Goal: Task Accomplishment & Management: Manage account settings

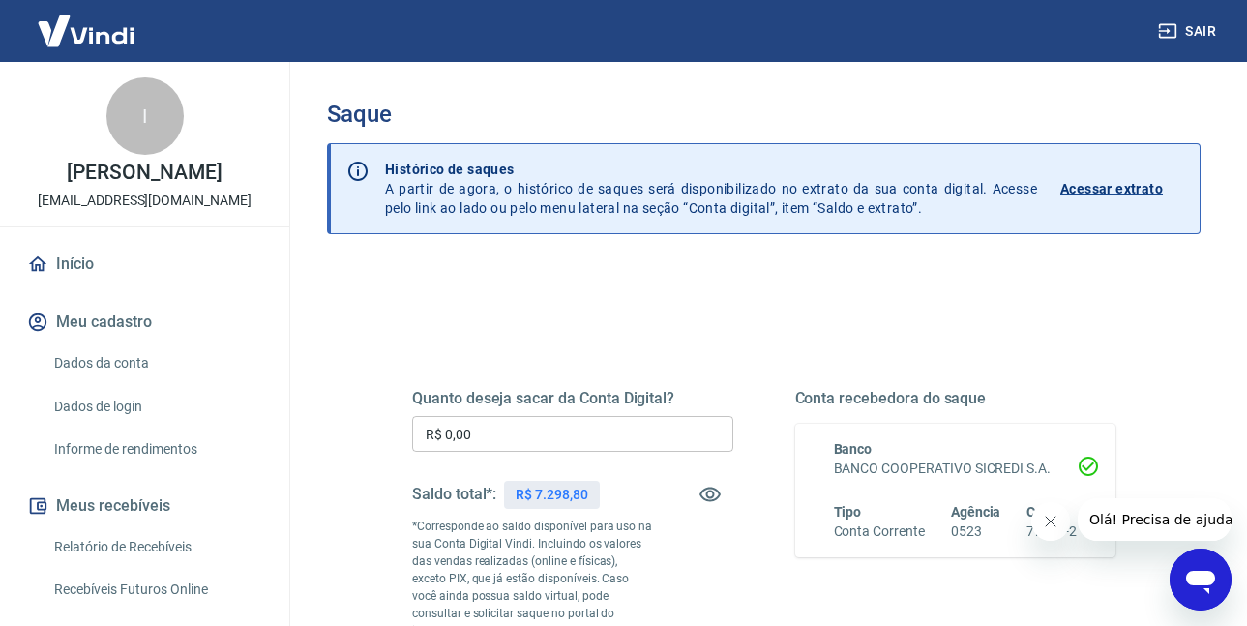
scroll to position [290, 0]
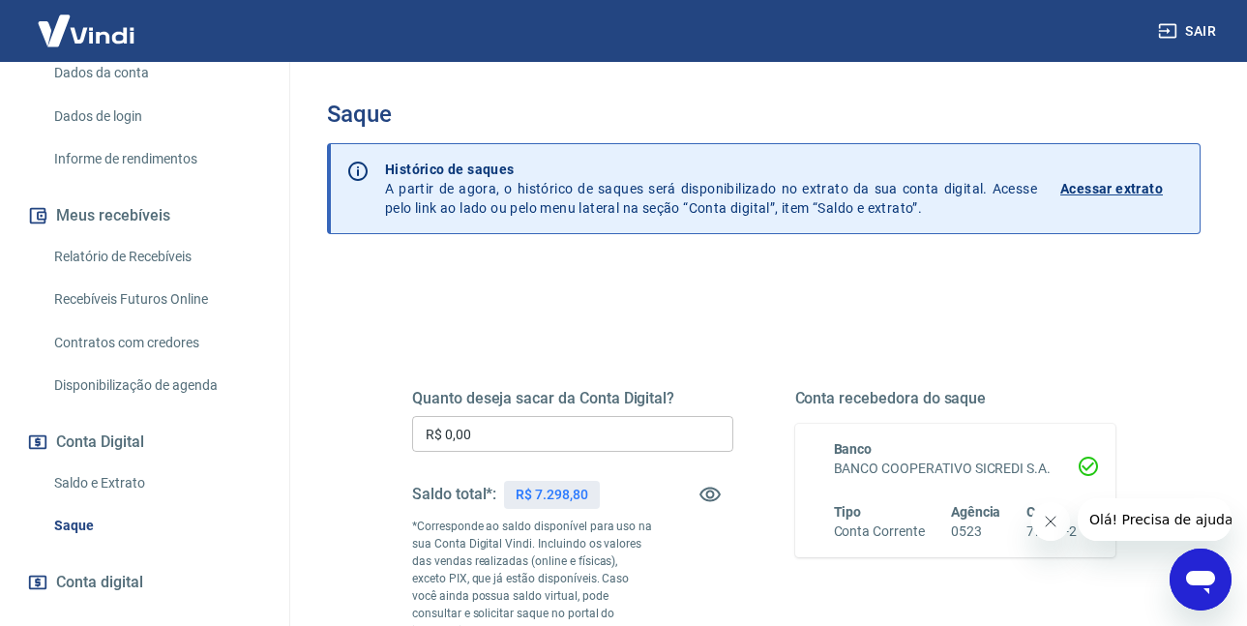
click at [142, 274] on link "Relatório de Recebíveis" at bounding box center [156, 257] width 220 height 40
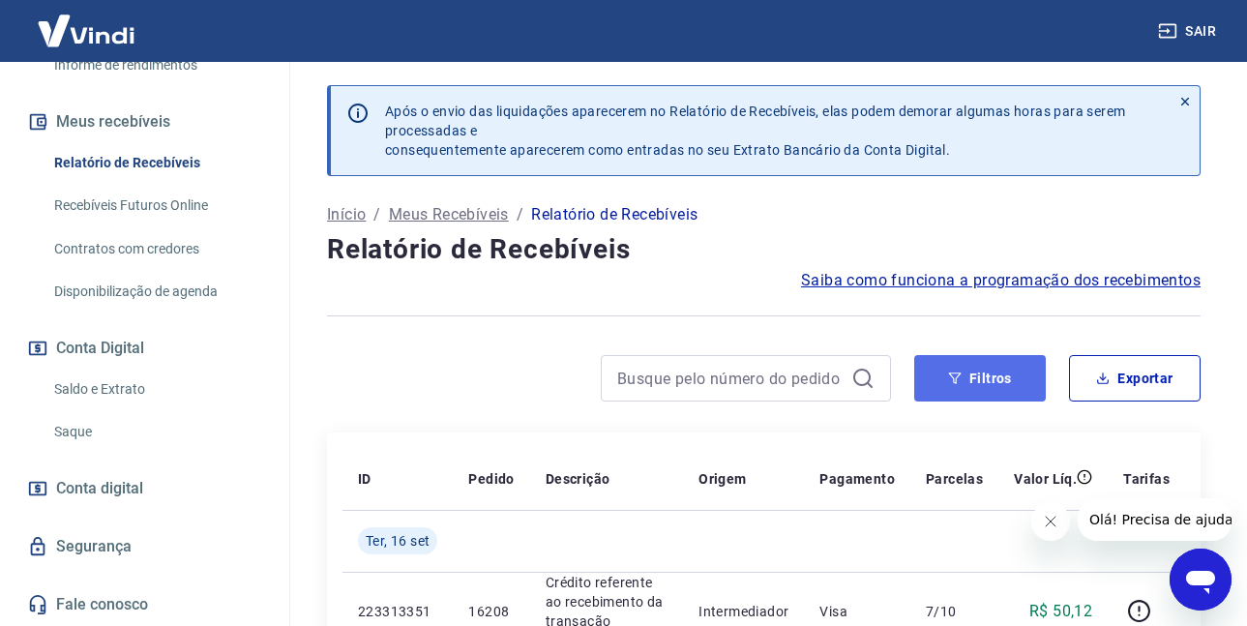
click at [969, 374] on button "Filtros" at bounding box center [980, 378] width 132 height 46
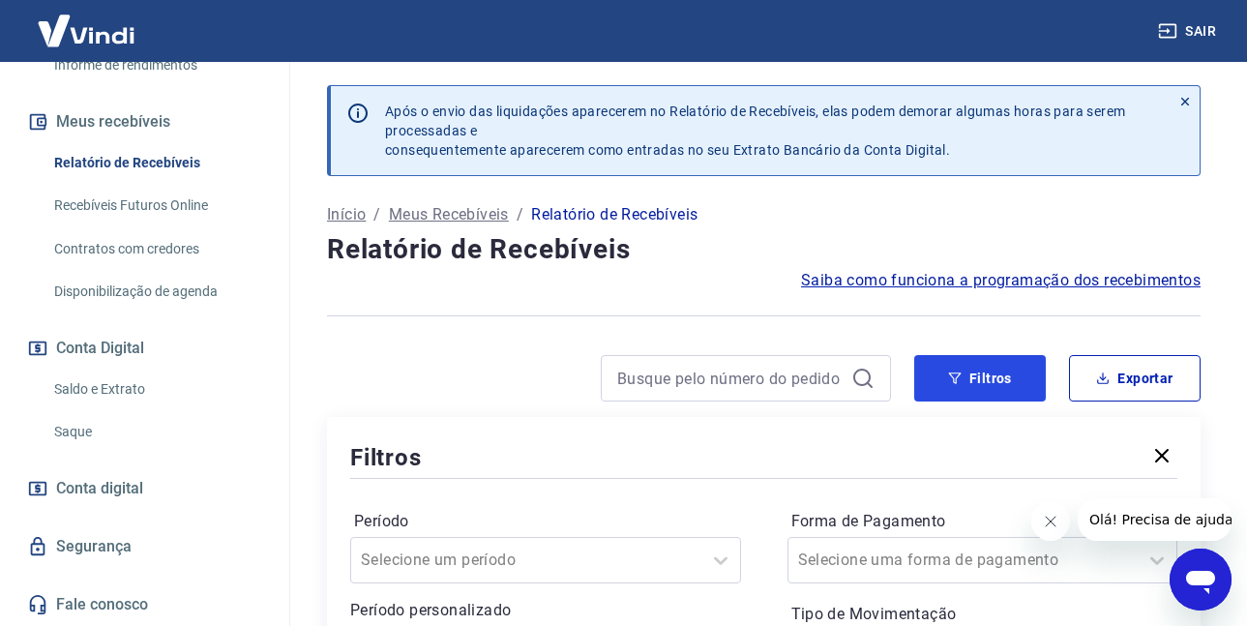
scroll to position [387, 0]
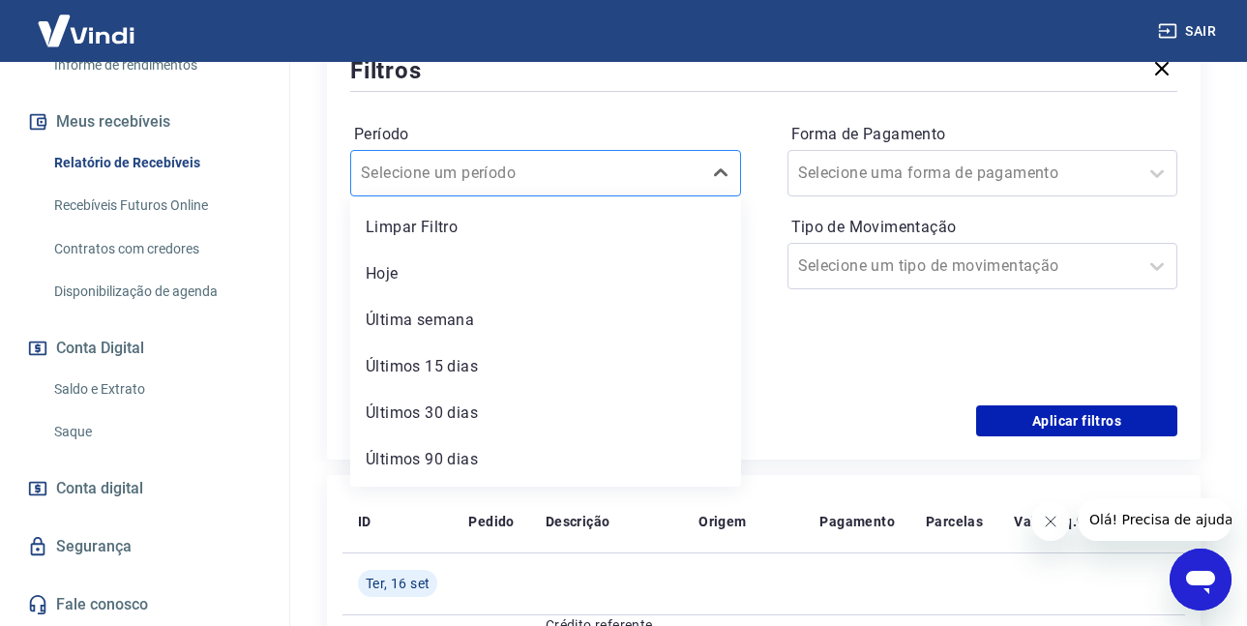
click at [440, 186] on div at bounding box center [526, 173] width 331 height 27
click at [387, 282] on div "Hoje" at bounding box center [545, 273] width 391 height 39
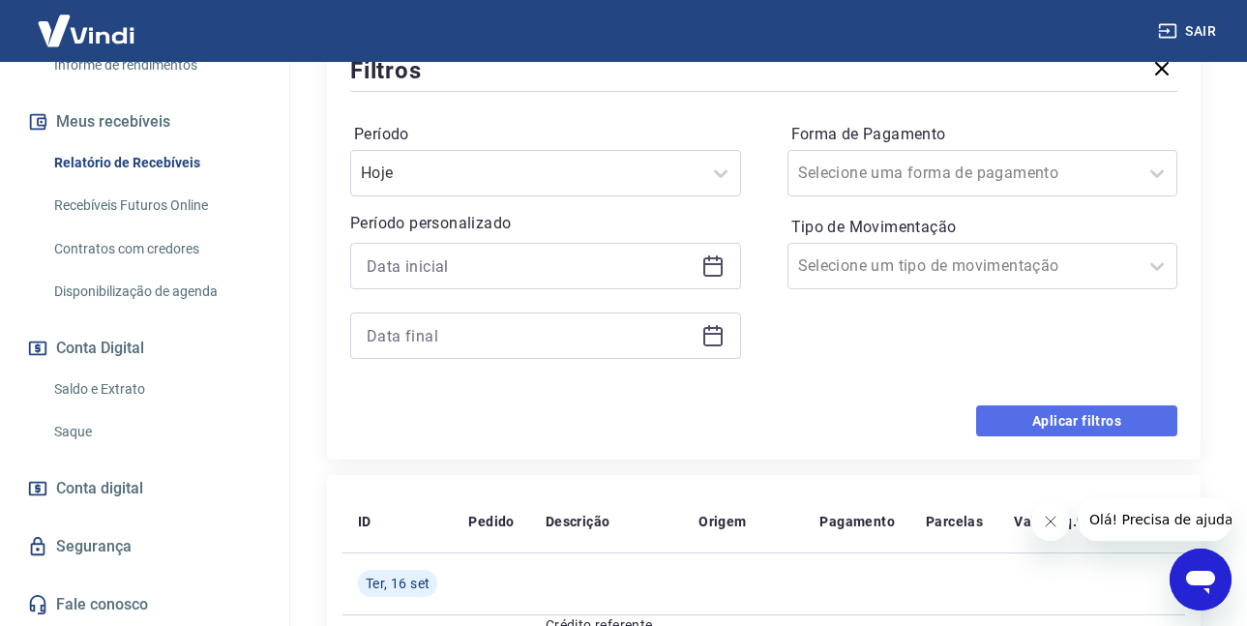
click at [1042, 414] on button "Aplicar filtros" at bounding box center [1076, 420] width 201 height 31
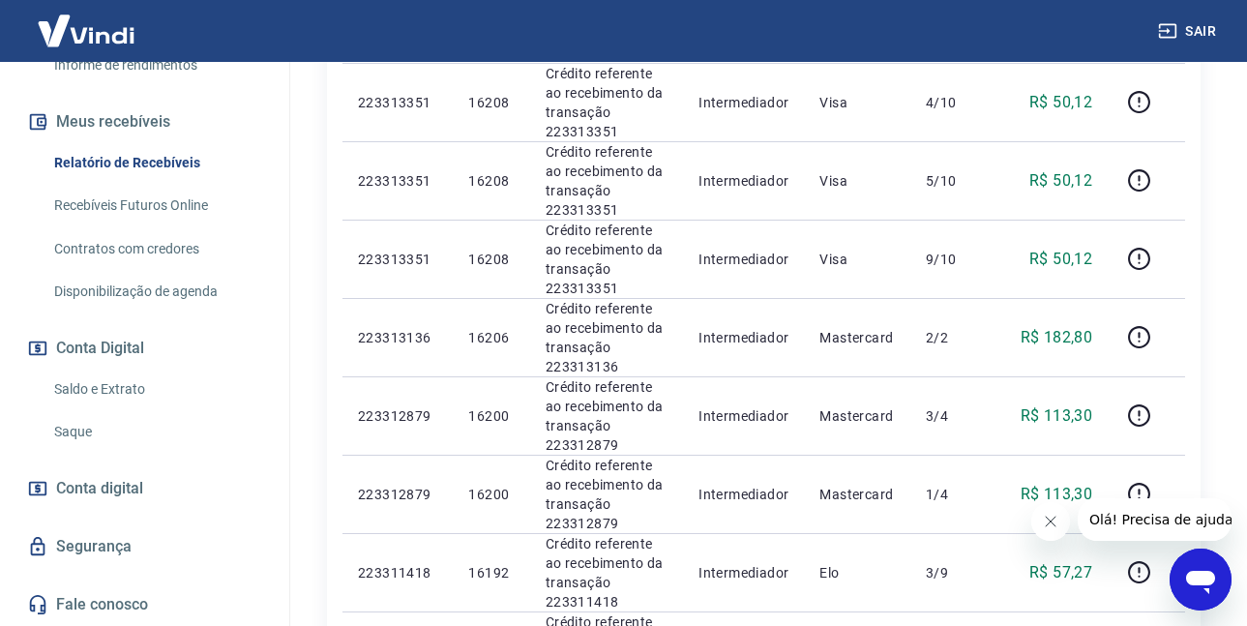
scroll to position [283, 0]
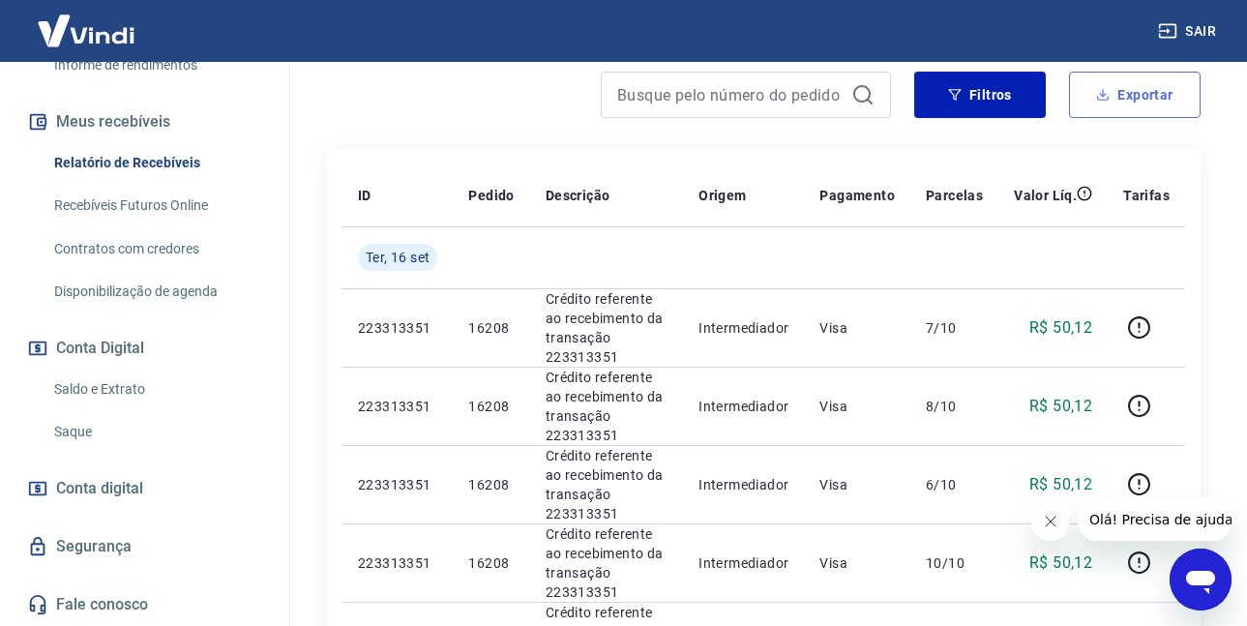
click at [1099, 116] on button "Exportar" at bounding box center [1135, 95] width 132 height 46
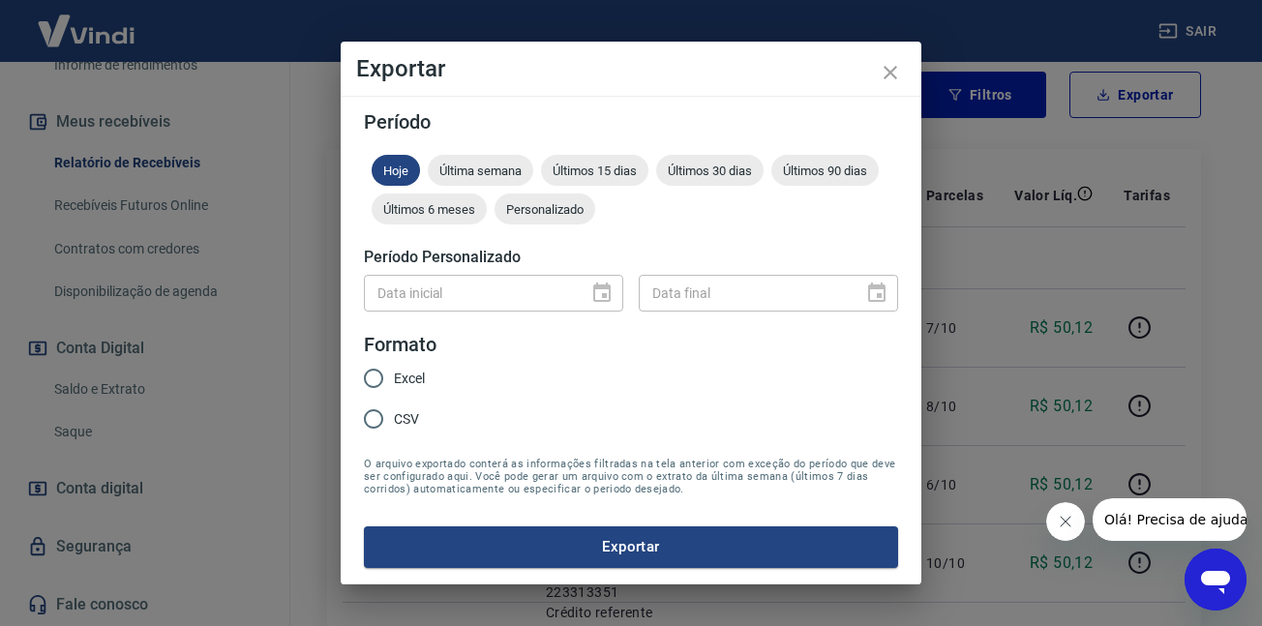
click at [1102, 105] on div "Exportar Período Hoje Última semana Últimos 15 dias Últimos 30 dias Últimos 90 …" at bounding box center [631, 313] width 1262 height 626
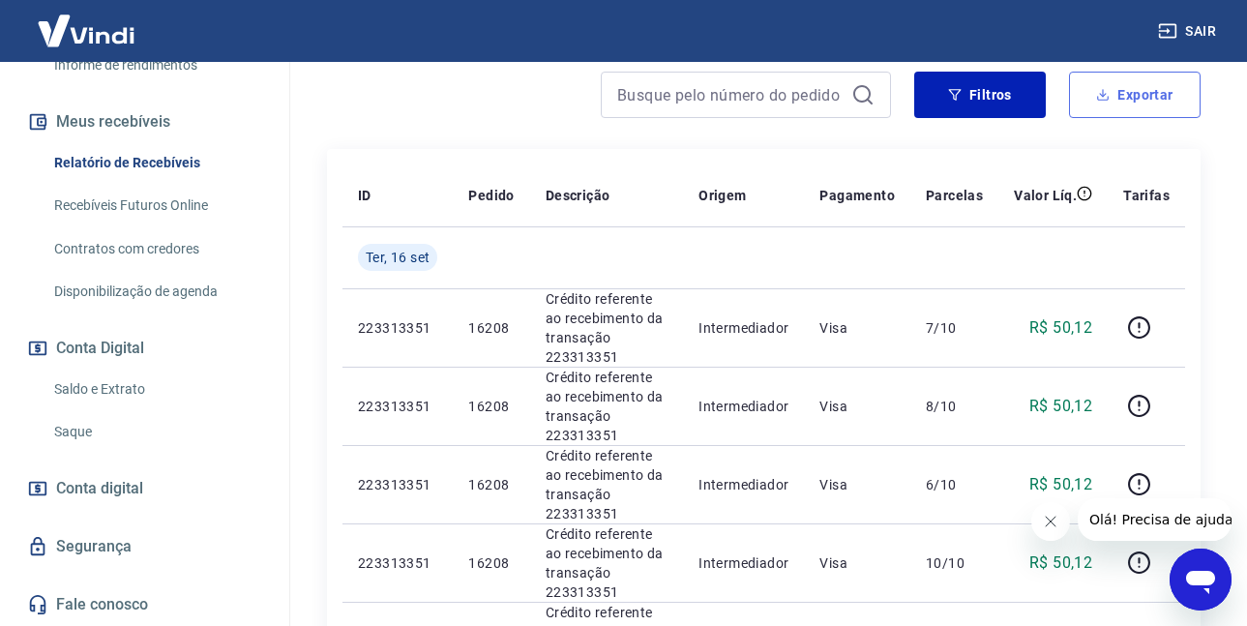
click at [1113, 116] on button "Exportar" at bounding box center [1135, 95] width 132 height 46
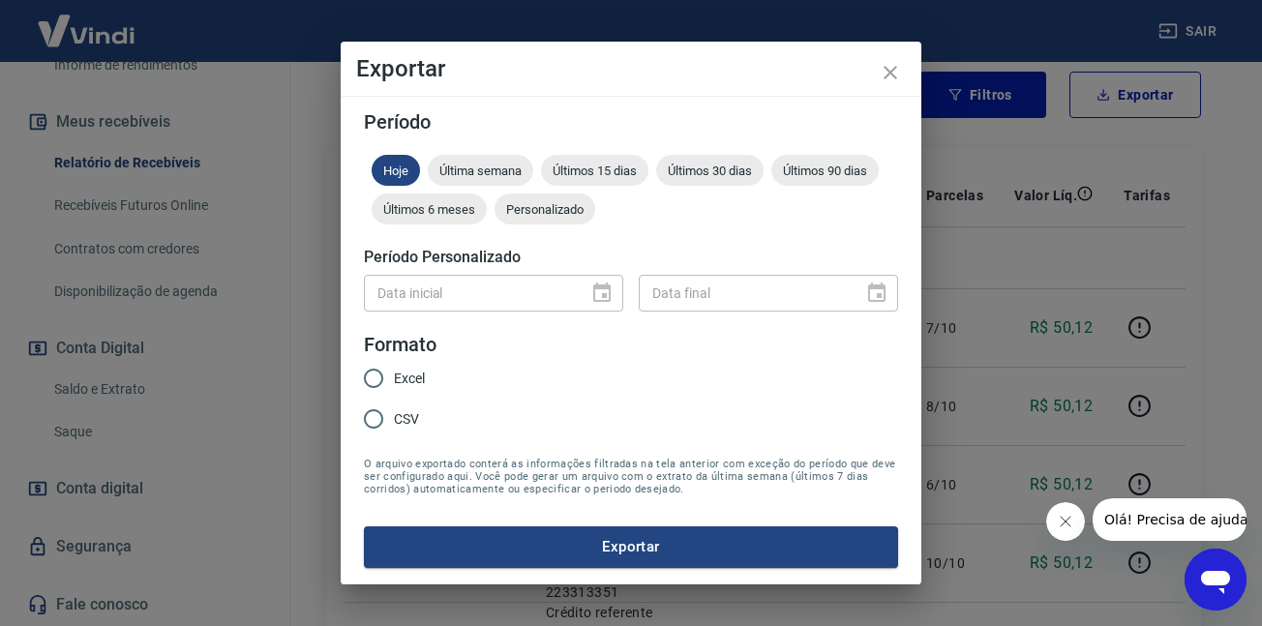
click at [434, 417] on div "Excel CSV" at bounding box center [402, 400] width 76 height 84
click at [422, 421] on label "CSV" at bounding box center [389, 419] width 72 height 41
click at [394, 421] on input "CSV" at bounding box center [373, 419] width 41 height 41
radio input "true"
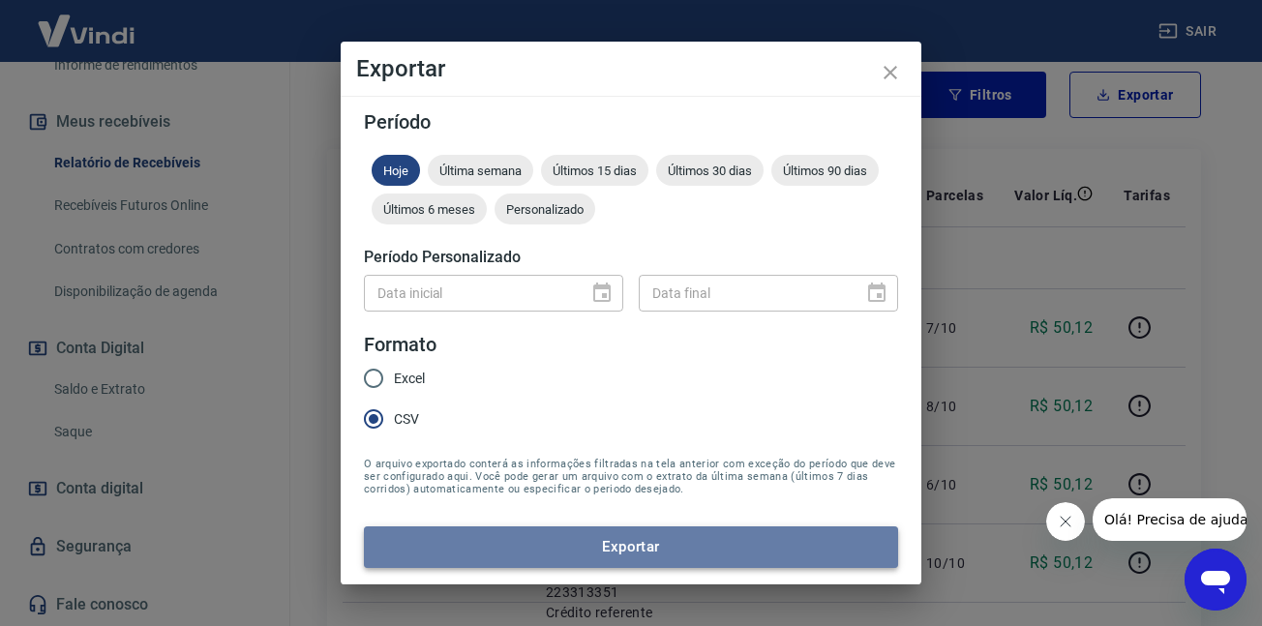
click at [443, 557] on button "Exportar" at bounding box center [631, 546] width 534 height 41
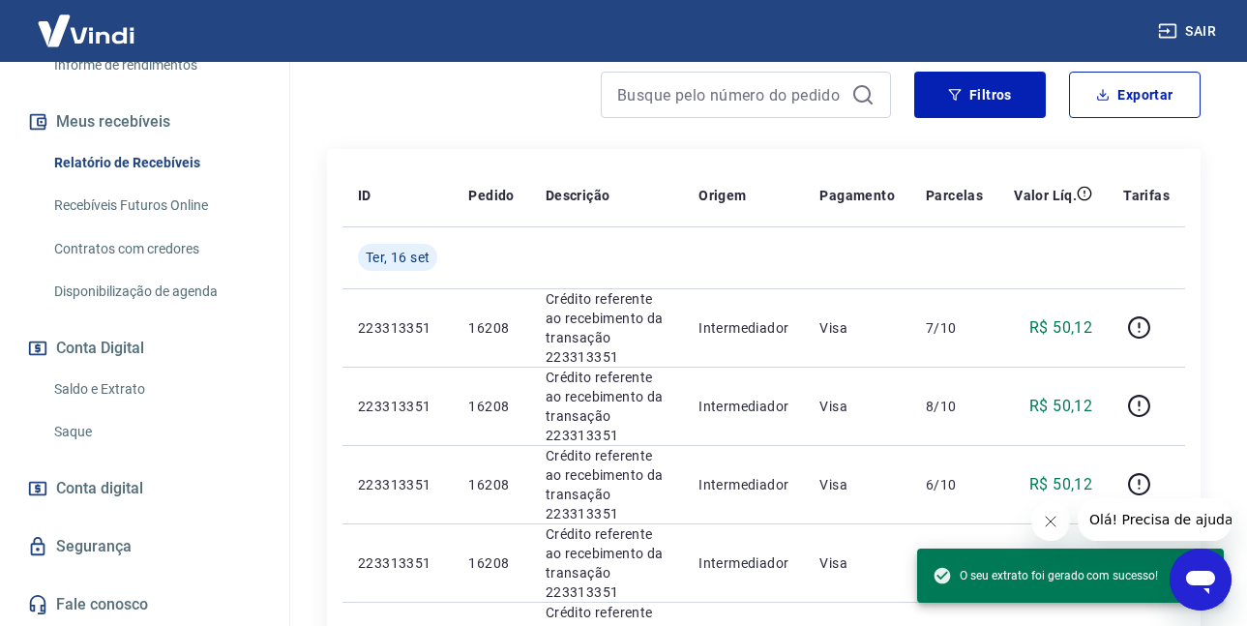
scroll to position [670, 0]
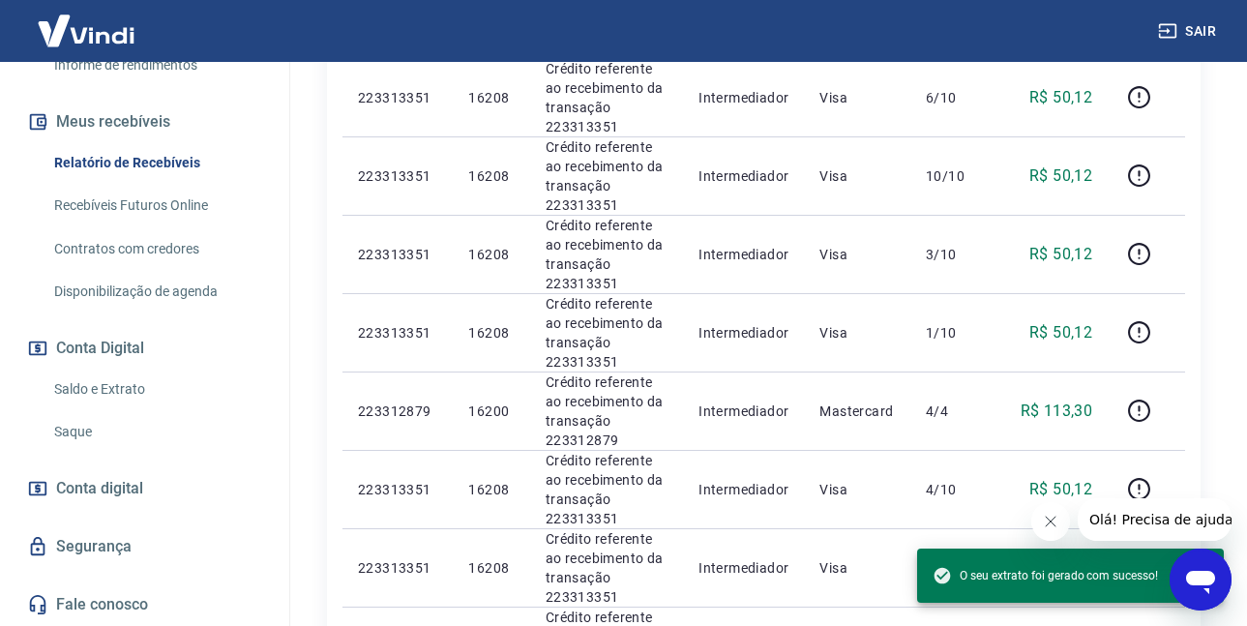
click at [133, 387] on link "Saldo e Extrato" at bounding box center [156, 390] width 220 height 40
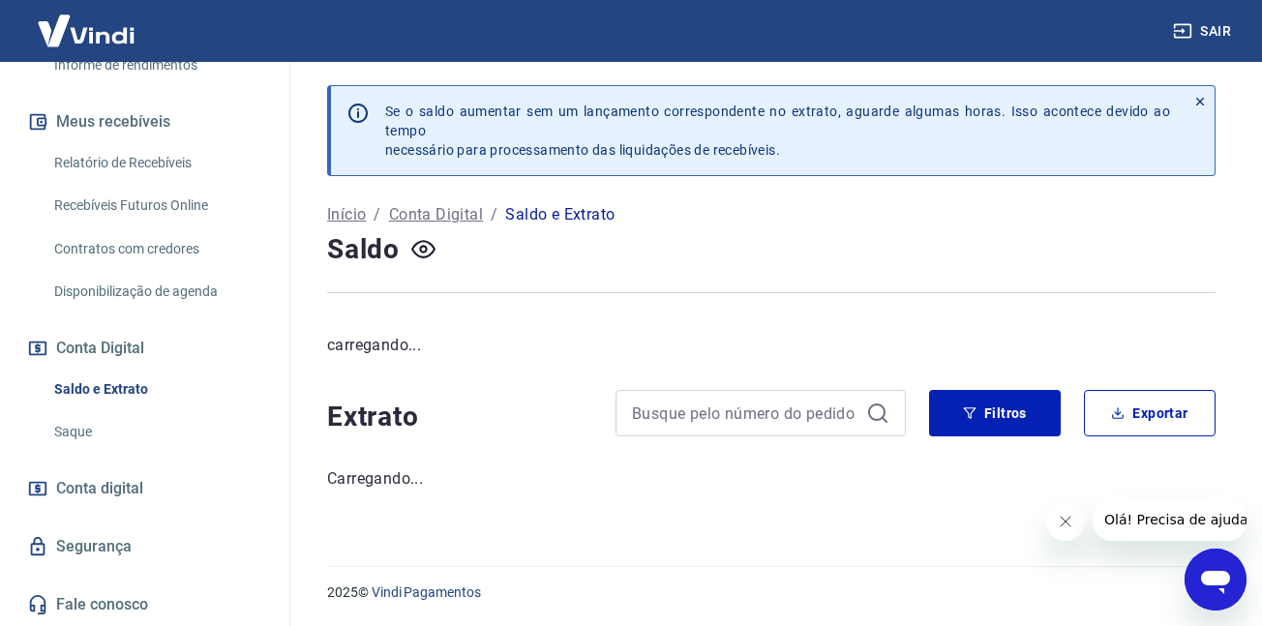
click at [104, 433] on link "Saque" at bounding box center [156, 432] width 220 height 40
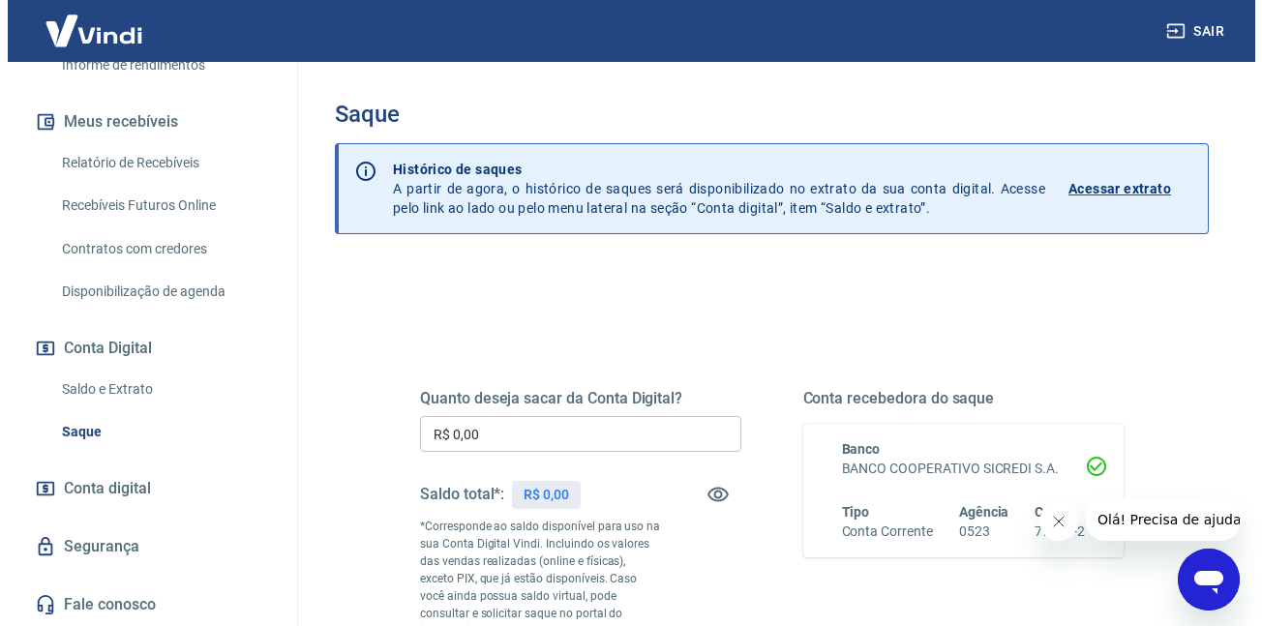
scroll to position [193, 0]
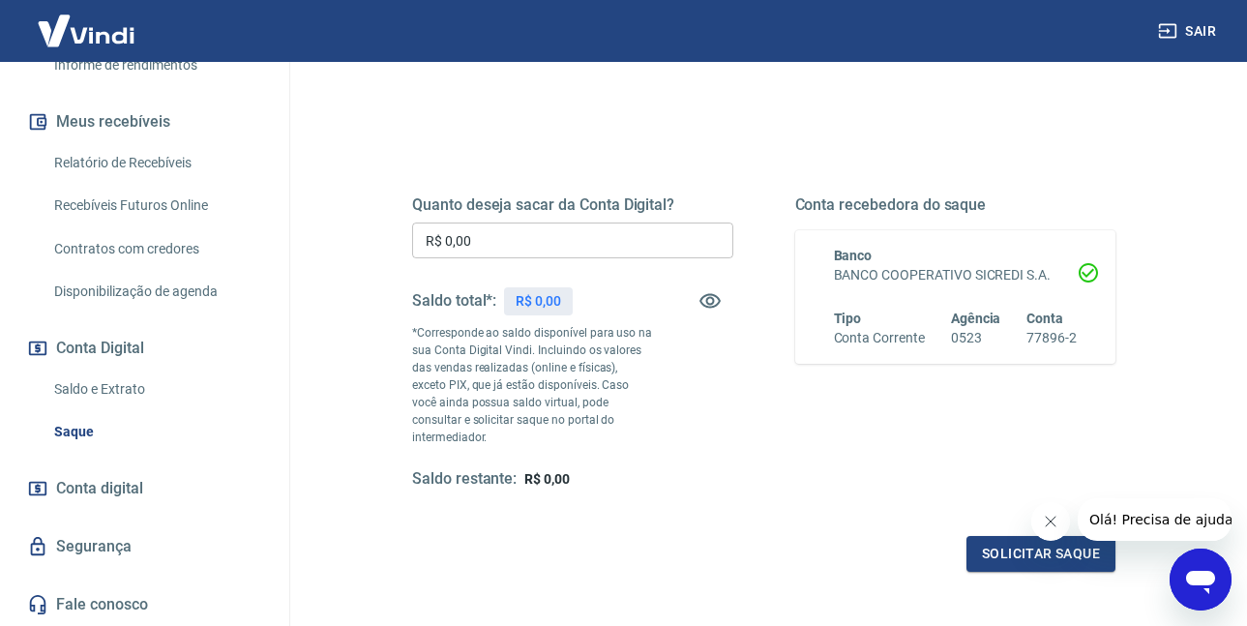
click at [520, 249] on input "R$ 0,00" at bounding box center [572, 241] width 321 height 36
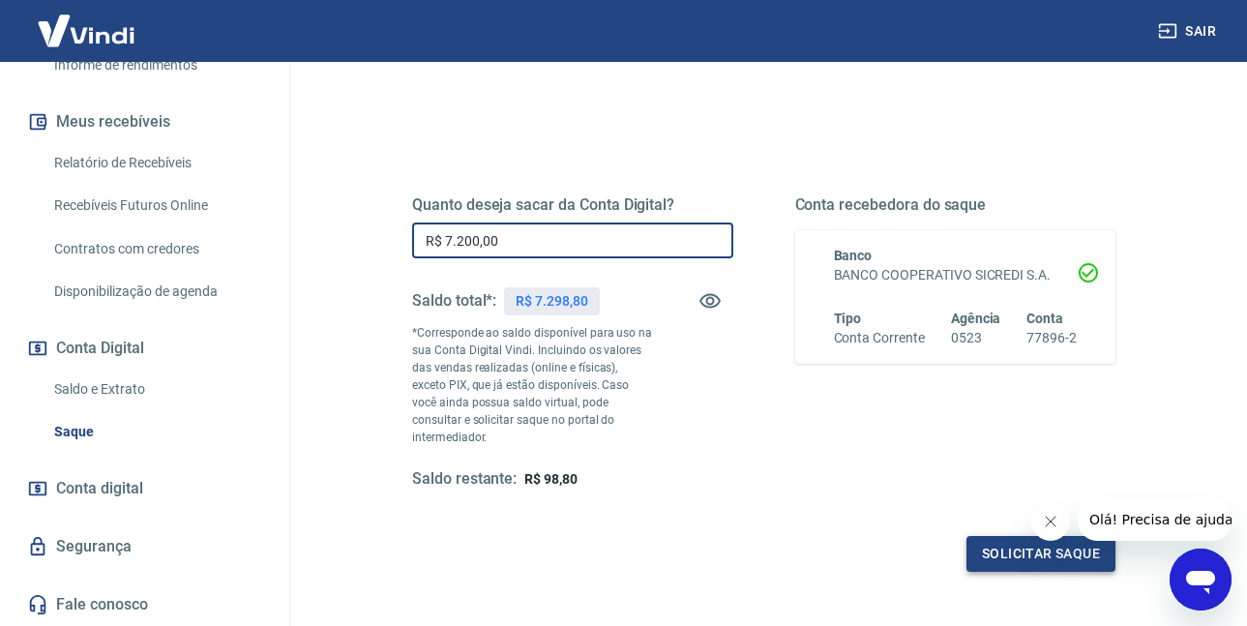
type input "R$ 7.200,00"
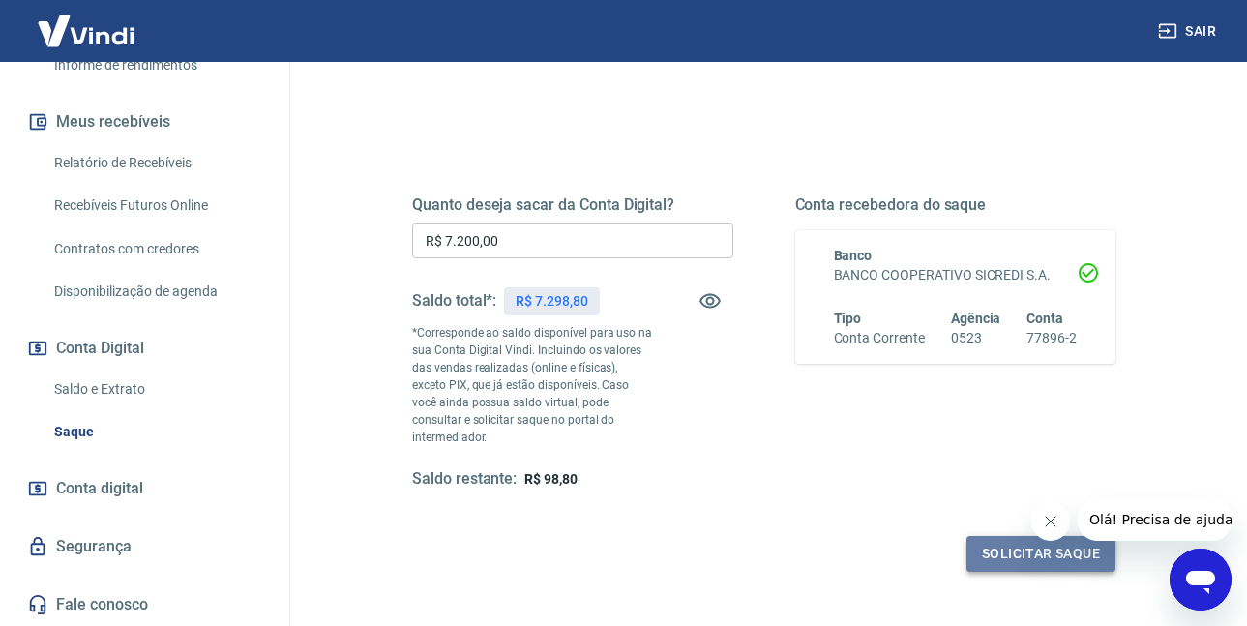
click at [984, 540] on button "Solicitar saque" at bounding box center [1040, 554] width 149 height 36
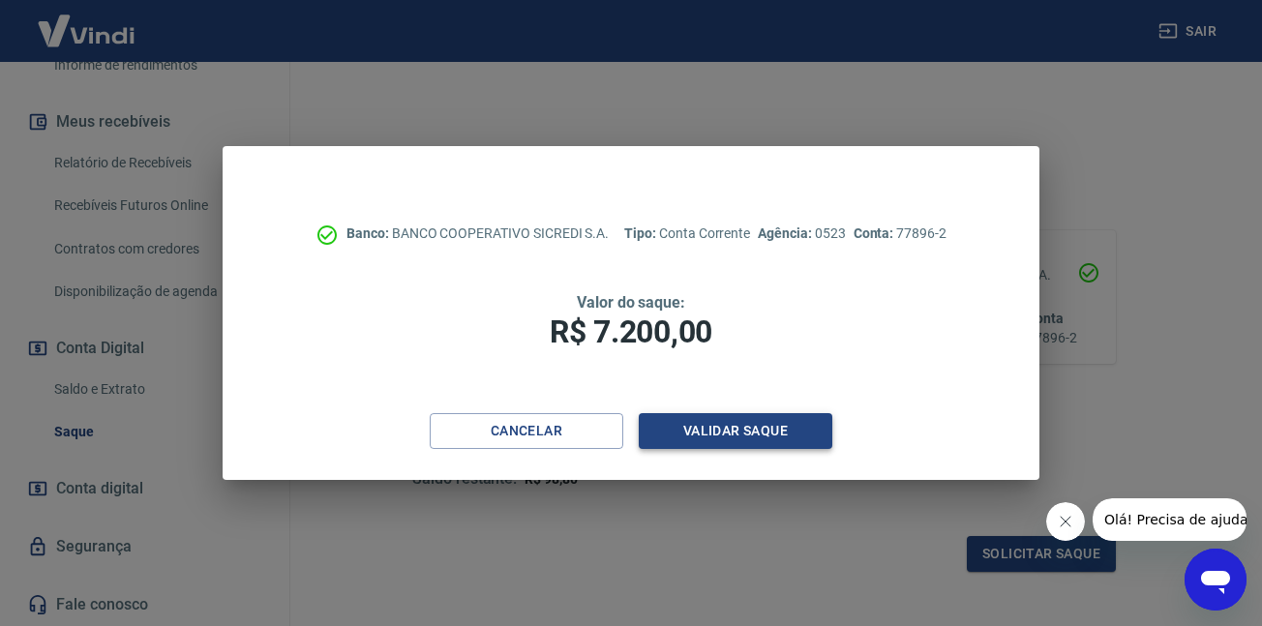
click at [807, 438] on button "Validar saque" at bounding box center [735, 431] width 193 height 36
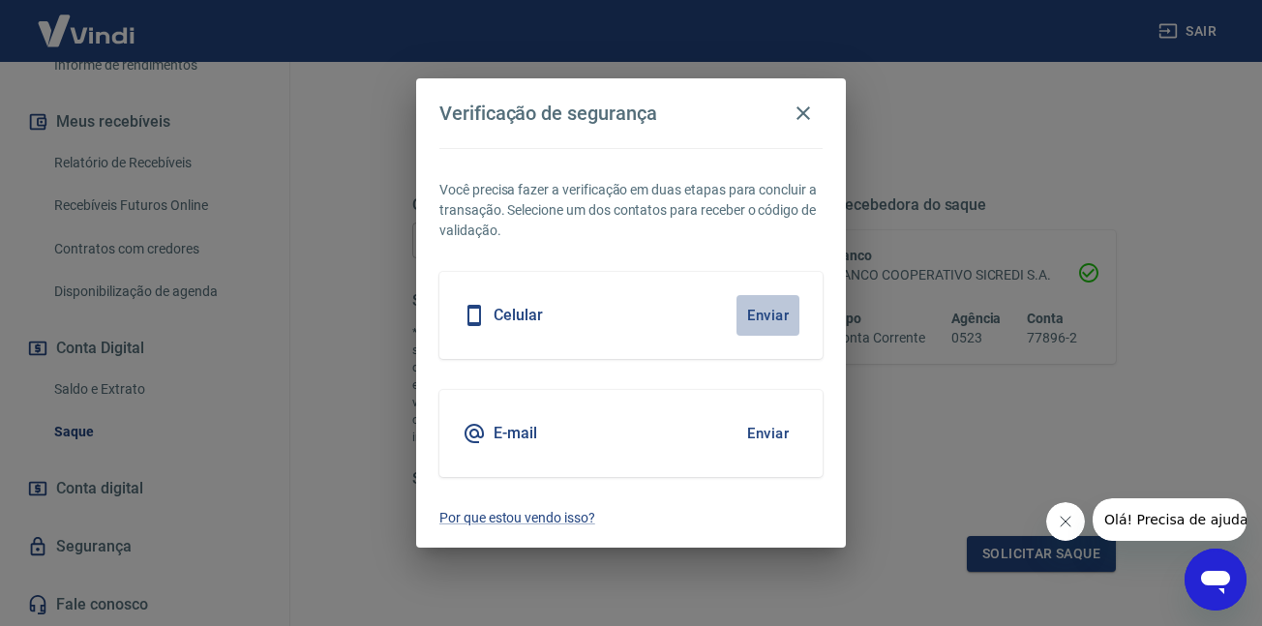
click at [763, 317] on button "Enviar" at bounding box center [767, 315] width 63 height 41
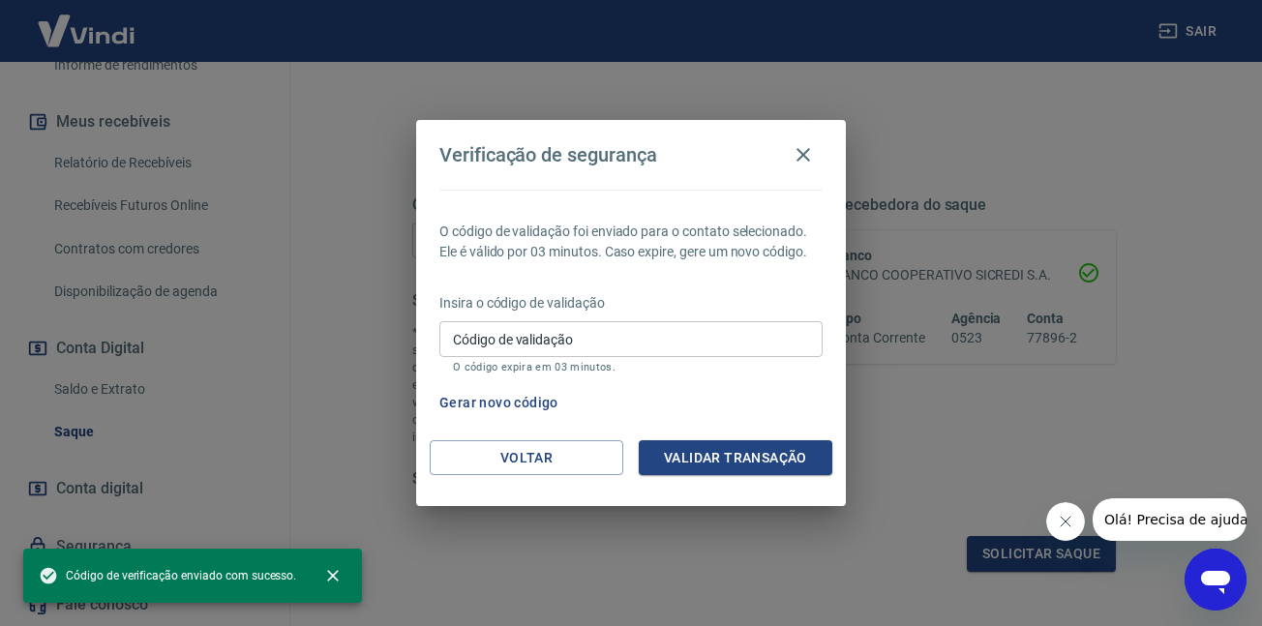
click at [698, 335] on input "Código de validação" at bounding box center [630, 339] width 383 height 36
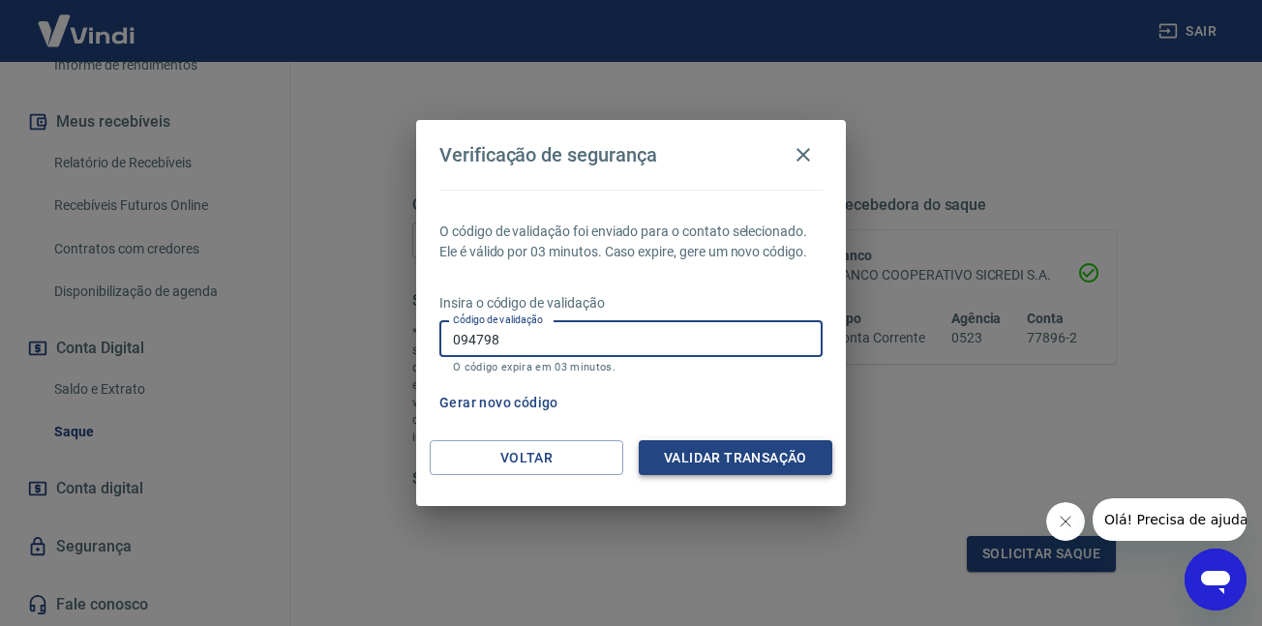
click at [690, 443] on button "Validar transação" at bounding box center [735, 458] width 193 height 36
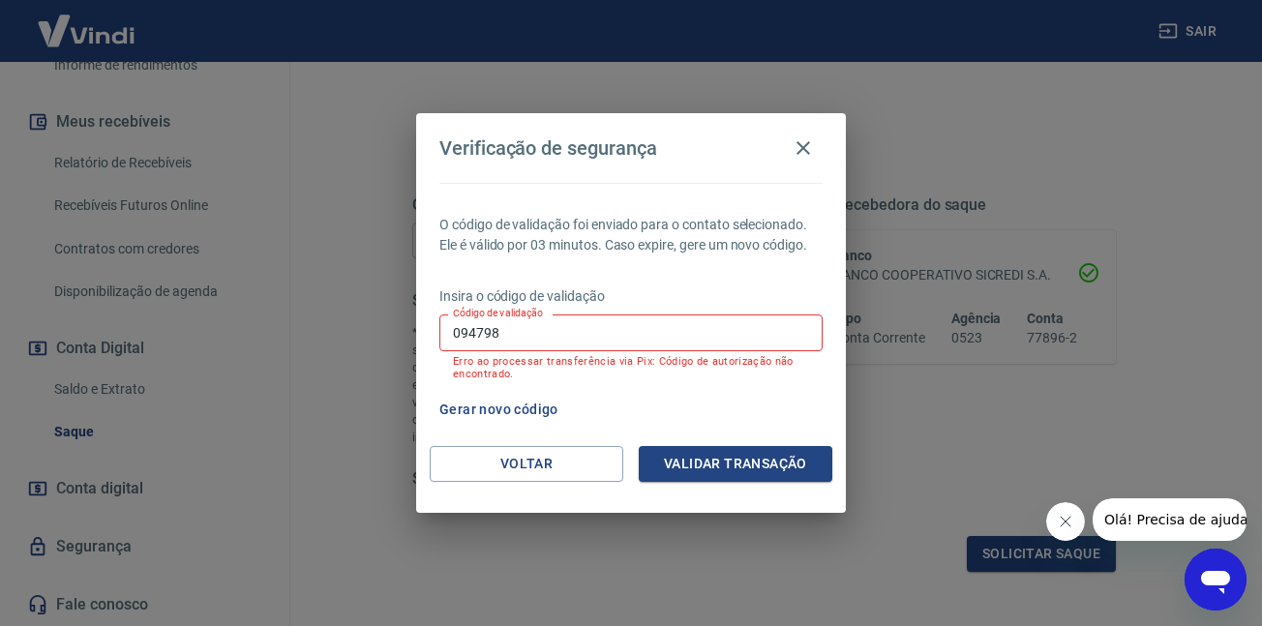
click at [513, 411] on button "Gerar novo código" at bounding box center [498, 410] width 134 height 36
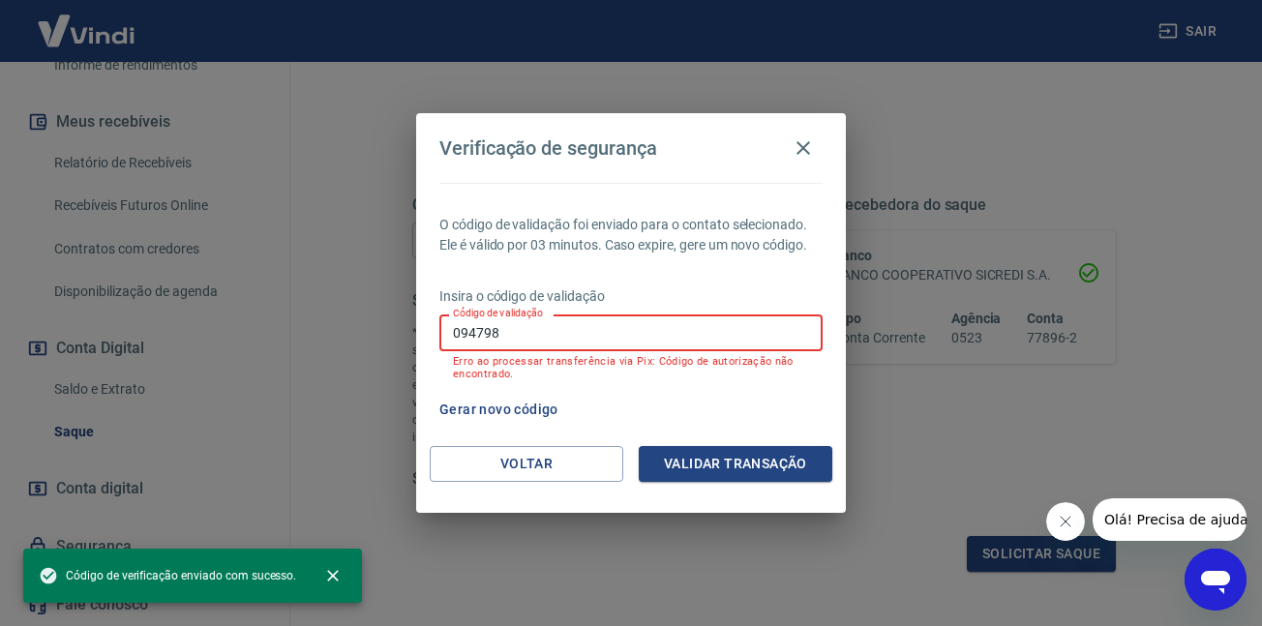
drag, startPoint x: 533, startPoint y: 343, endPoint x: 385, endPoint y: 343, distance: 148.0
click at [386, 343] on div "Verificação de segurança O código de validação foi enviado para o contato selec…" at bounding box center [631, 313] width 1262 height 626
click at [385, 343] on div "Verificação de segurança O código de validação foi enviado para o contato selec…" at bounding box center [631, 313] width 1262 height 626
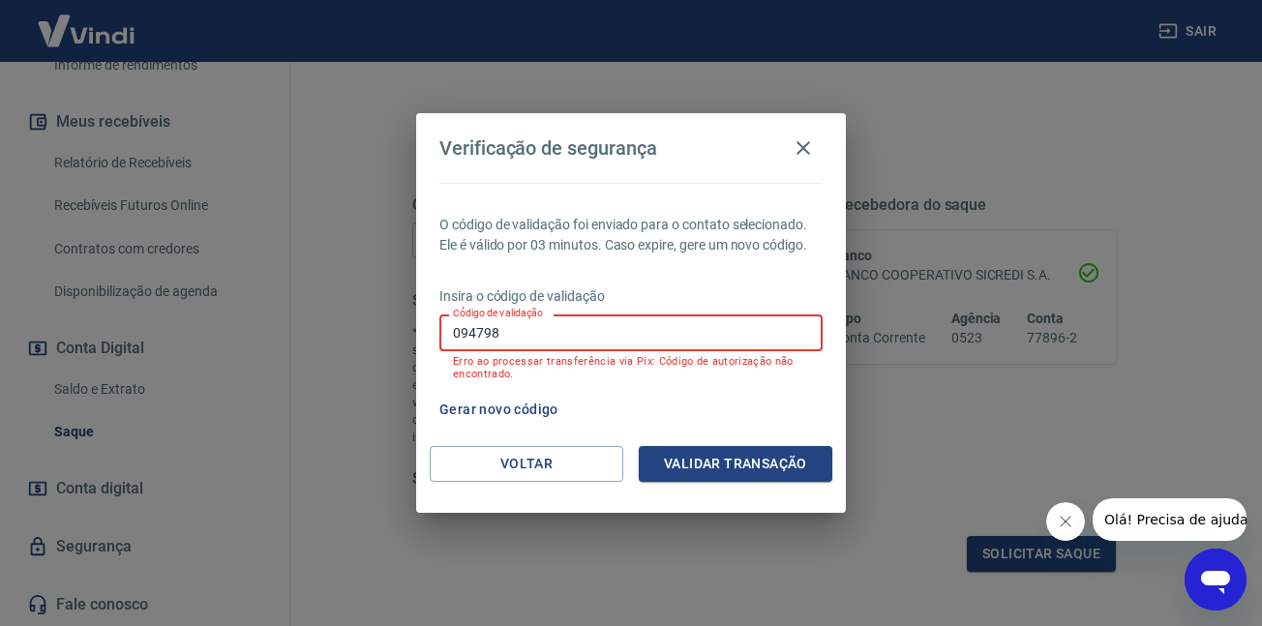
drag, startPoint x: 515, startPoint y: 346, endPoint x: 463, endPoint y: 346, distance: 51.3
click at [465, 346] on input "094798" at bounding box center [630, 332] width 383 height 36
type input "0"
